Goal: Find specific page/section: Find specific page/section

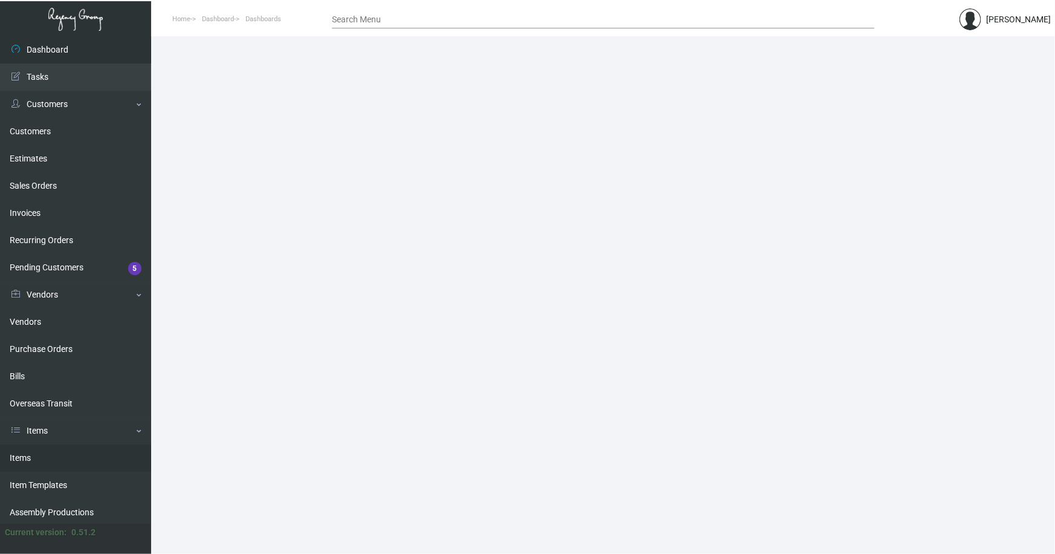
click at [20, 455] on link "Items" at bounding box center [75, 457] width 151 height 27
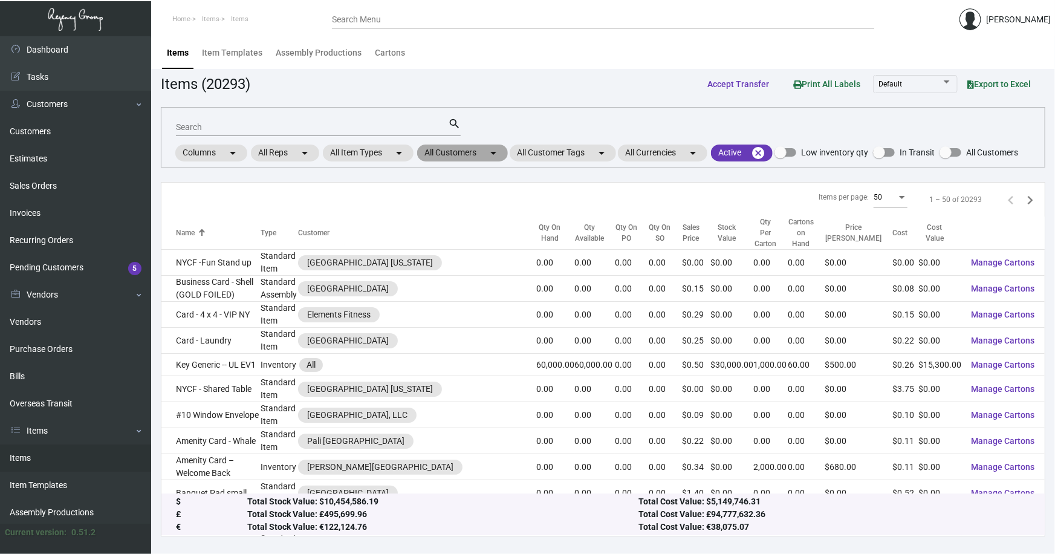
click at [456, 153] on mat-chip "All Customers arrow_drop_down" at bounding box center [462, 152] width 91 height 17
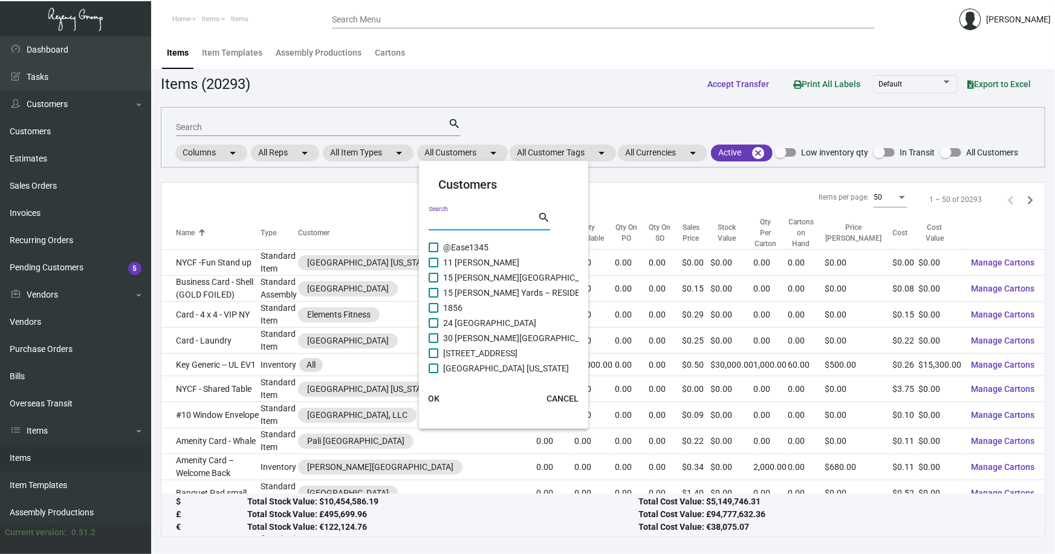
click at [479, 223] on input "Search" at bounding box center [483, 221] width 109 height 10
type input "c"
type input "OTG"
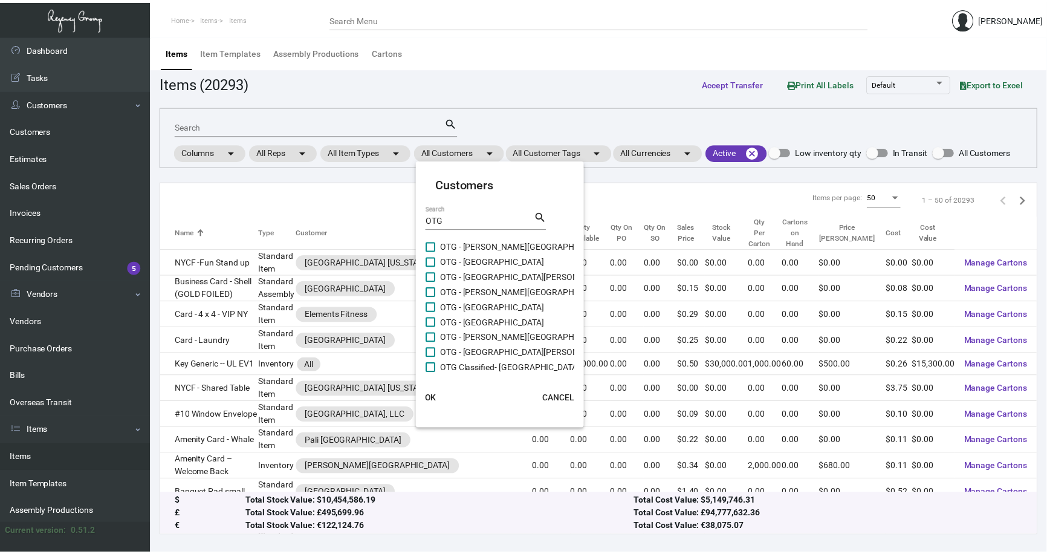
scroll to position [48, 0]
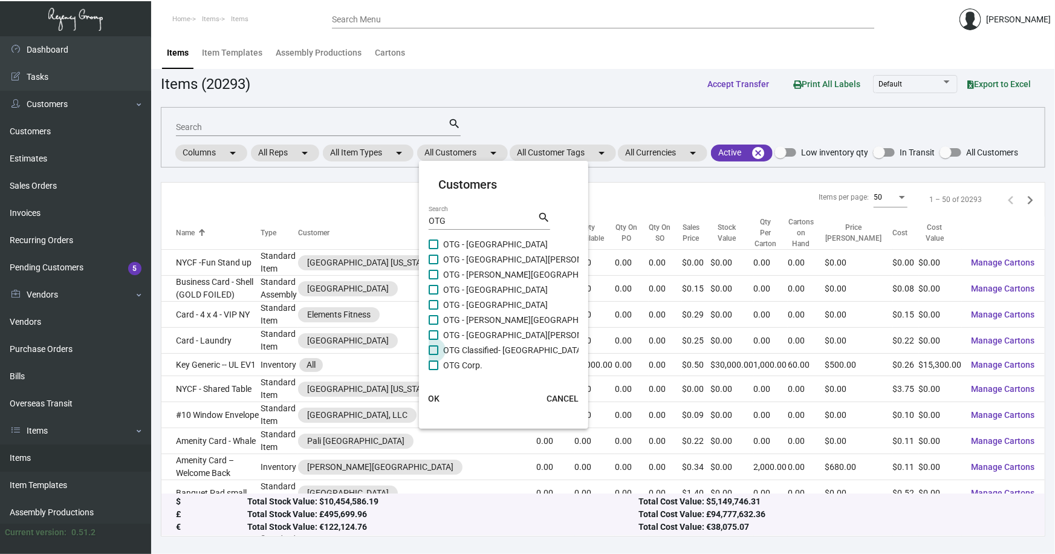
click at [493, 351] on span "OTG Classified- [GEOGRAPHIC_DATA]" at bounding box center [513, 350] width 141 height 15
click at [433, 355] on input "OTG Classified- [GEOGRAPHIC_DATA]" at bounding box center [433, 355] width 1 height 1
checkbox input "true"
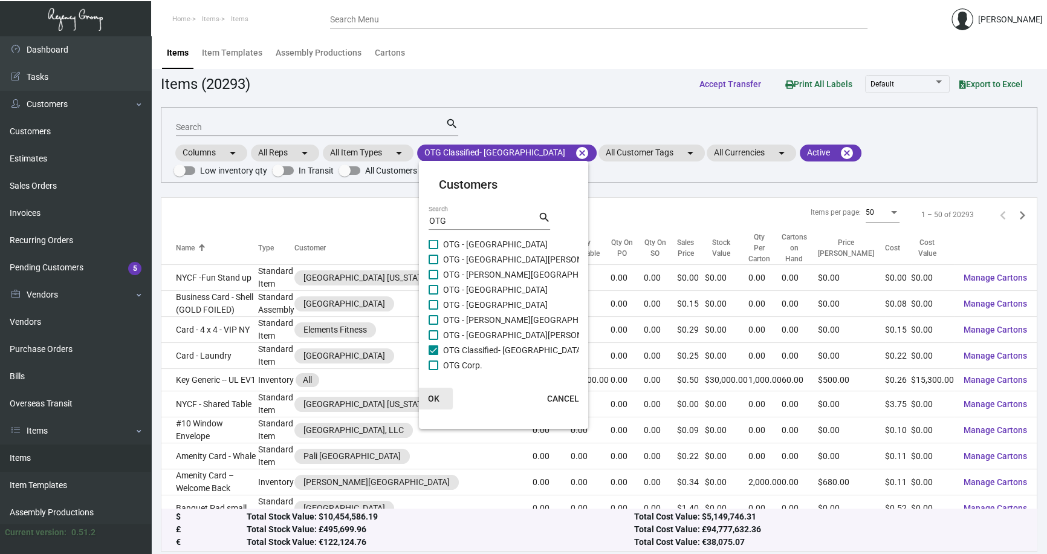
click at [435, 393] on span "OK" at bounding box center [433, 398] width 11 height 10
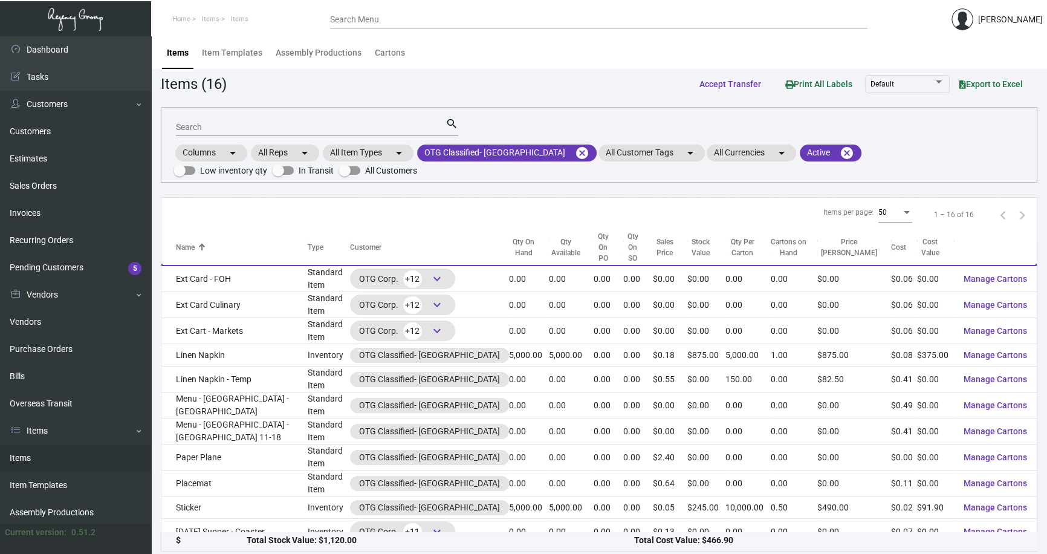
scroll to position [2, 0]
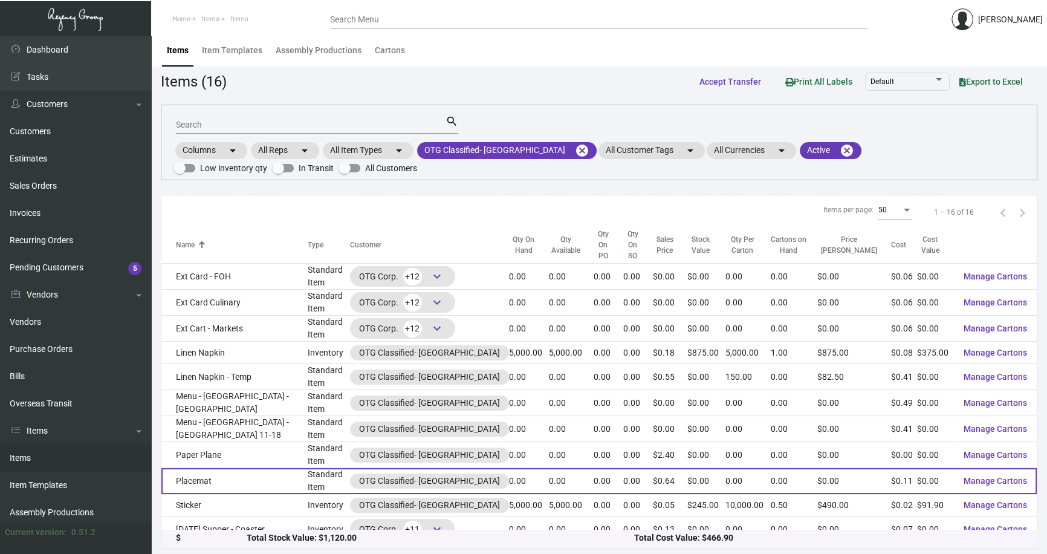
click at [187, 468] on td "Placemat" at bounding box center [234, 481] width 146 height 26
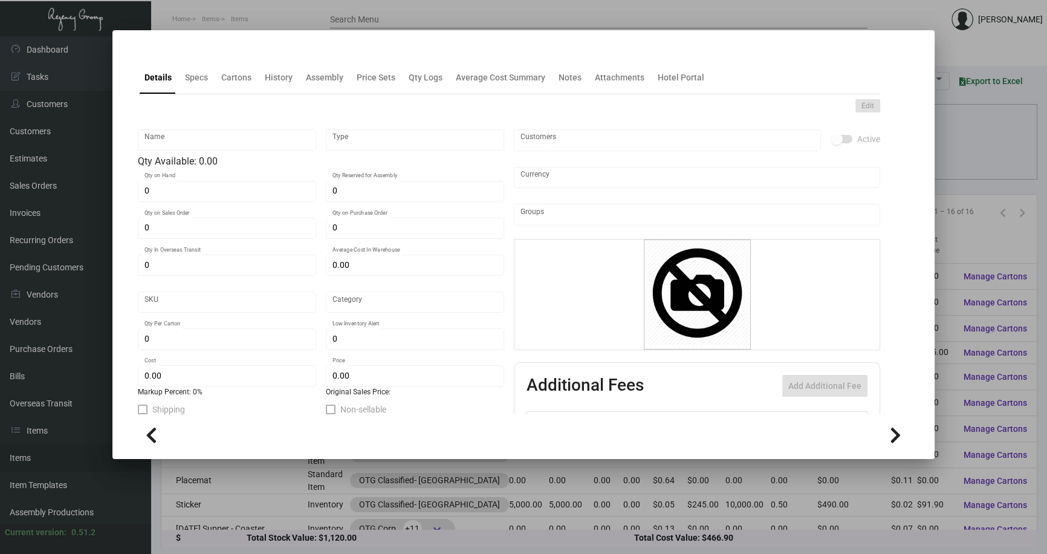
type input "Placemat"
type input "Standard Item"
type input "$ 0.00"
type input "Standard"
type input "$ 0.1075"
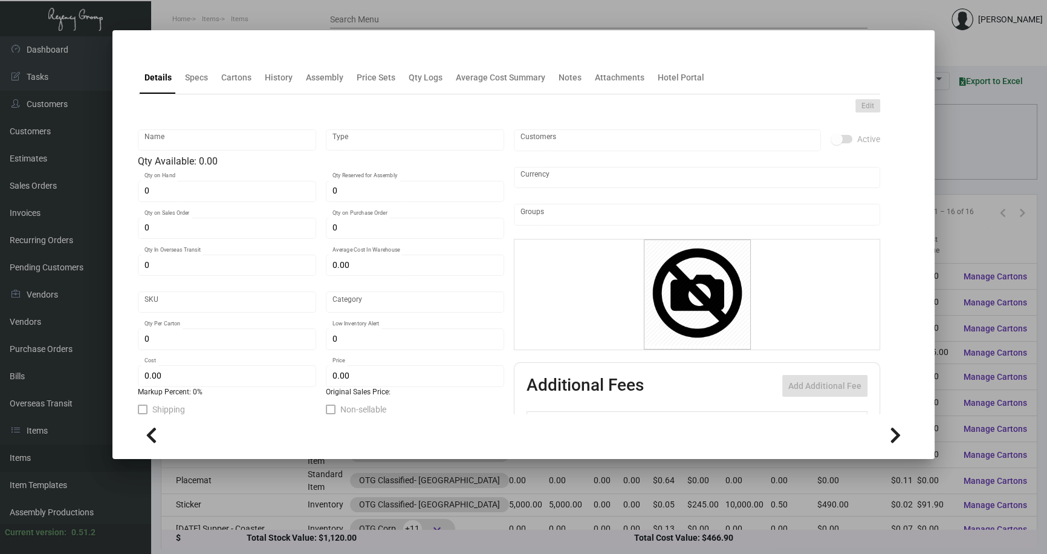
type input "$ 0.64"
checkbox input "true"
type input "United States Dollar $"
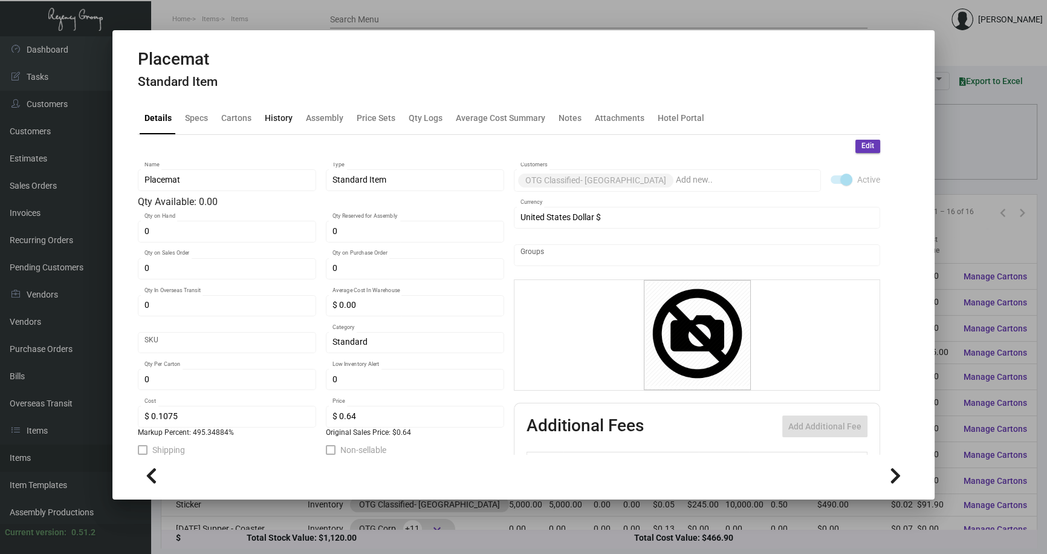
click at [276, 116] on div "History" at bounding box center [279, 117] width 28 height 13
